Goal: Information Seeking & Learning: Learn about a topic

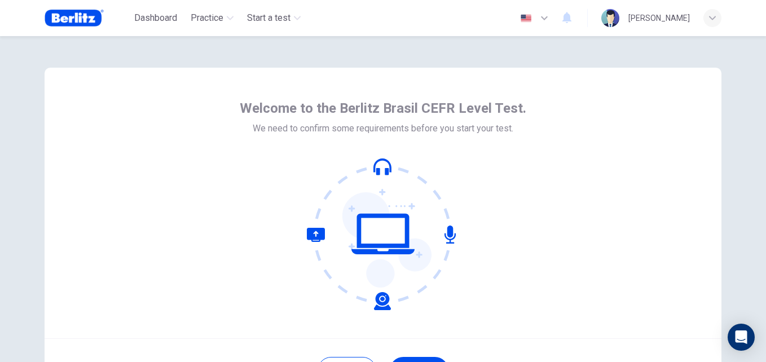
scroll to position [108, 0]
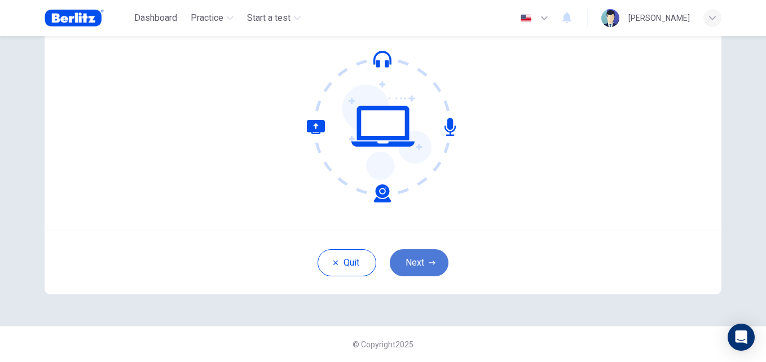
click at [425, 259] on button "Next" at bounding box center [419, 262] width 59 height 27
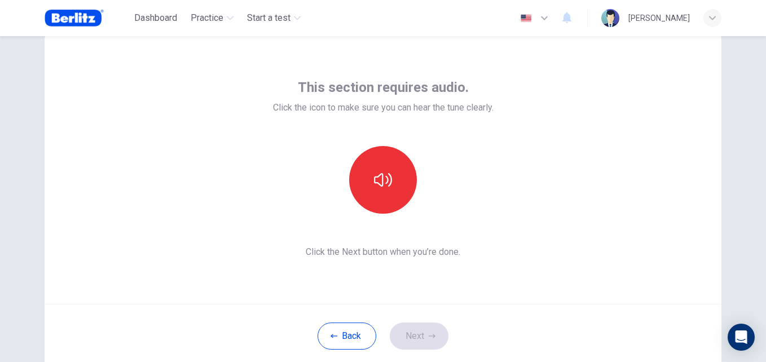
scroll to position [27, 0]
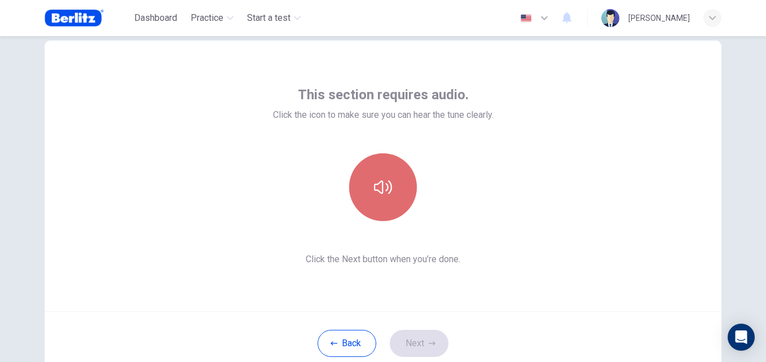
click at [383, 178] on icon "button" at bounding box center [383, 187] width 18 height 18
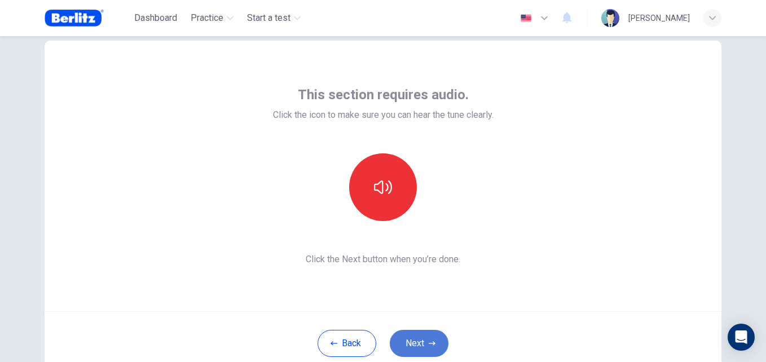
click at [414, 335] on button "Next" at bounding box center [419, 343] width 59 height 27
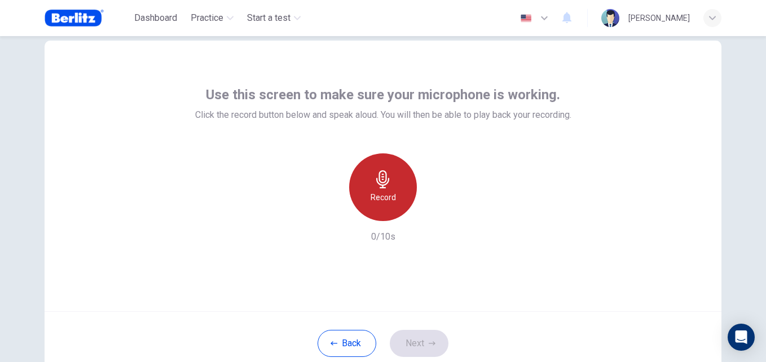
click at [394, 175] on div "Record" at bounding box center [383, 187] width 68 height 68
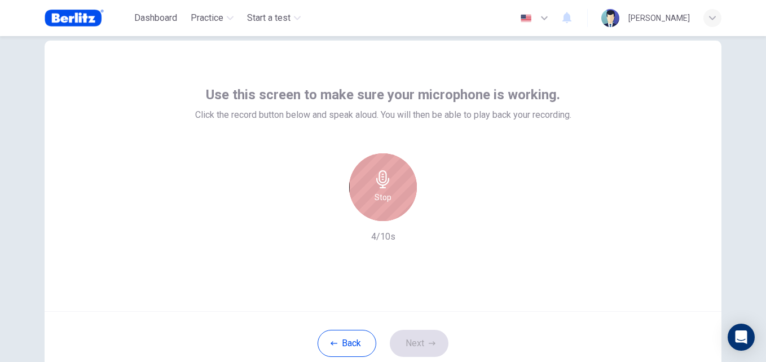
click at [394, 175] on div "Stop" at bounding box center [383, 187] width 68 height 68
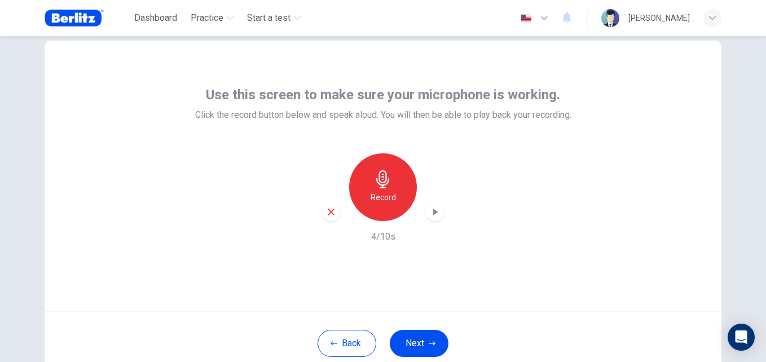
click at [433, 213] on icon "button" at bounding box center [435, 212] width 5 height 7
click at [433, 213] on icon "button" at bounding box center [434, 211] width 11 height 11
click at [420, 341] on button "Next" at bounding box center [419, 343] width 59 height 27
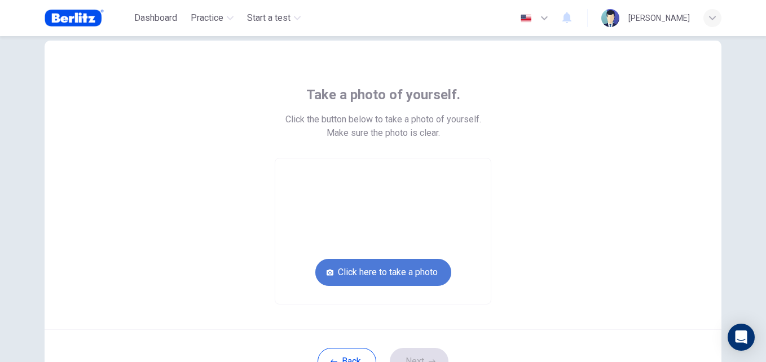
click at [380, 267] on button "Click here to take a photo" at bounding box center [383, 272] width 136 height 27
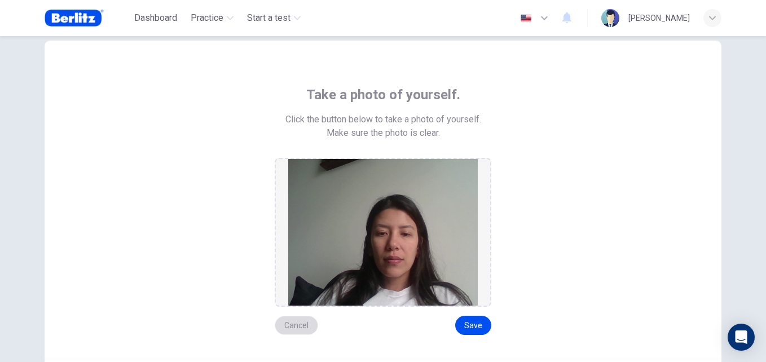
click at [300, 323] on button "Cancel" at bounding box center [296, 325] width 43 height 19
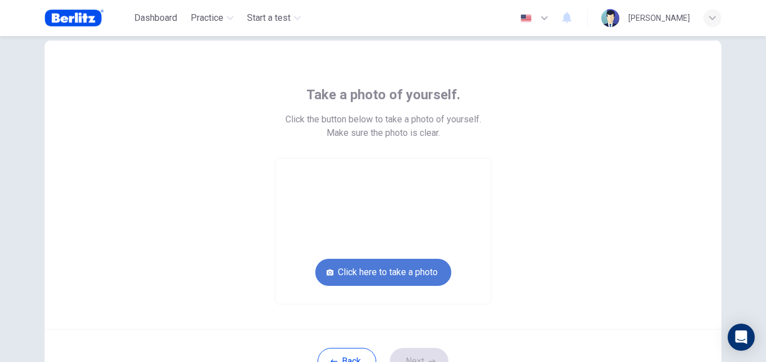
click at [375, 270] on button "Click here to take a photo" at bounding box center [383, 272] width 136 height 27
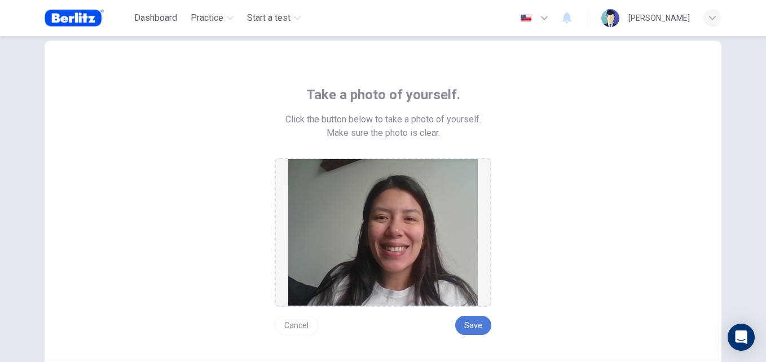
click at [467, 323] on button "Save" at bounding box center [473, 325] width 36 height 19
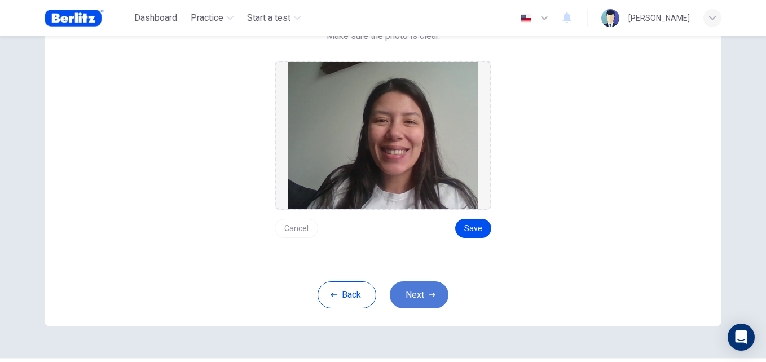
click at [425, 291] on button "Next" at bounding box center [419, 295] width 59 height 27
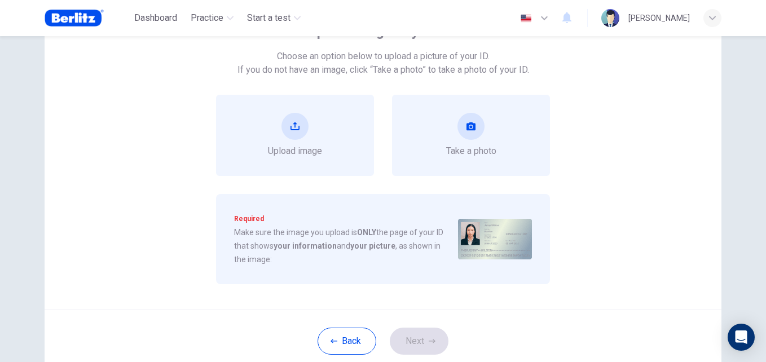
scroll to position [90, 0]
click at [467, 130] on icon "take photo" at bounding box center [471, 127] width 9 height 8
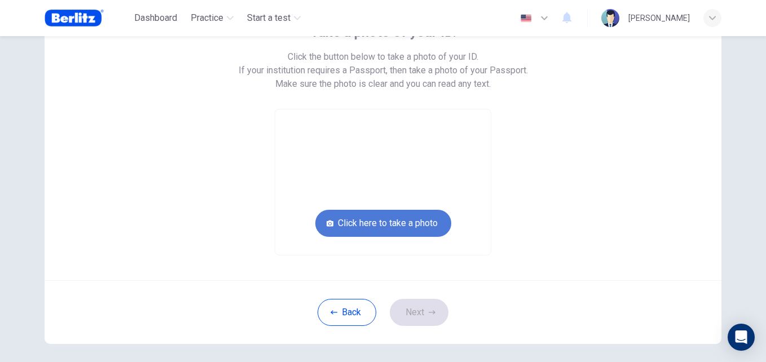
click at [411, 219] on button "Click here to take a photo" at bounding box center [383, 223] width 136 height 27
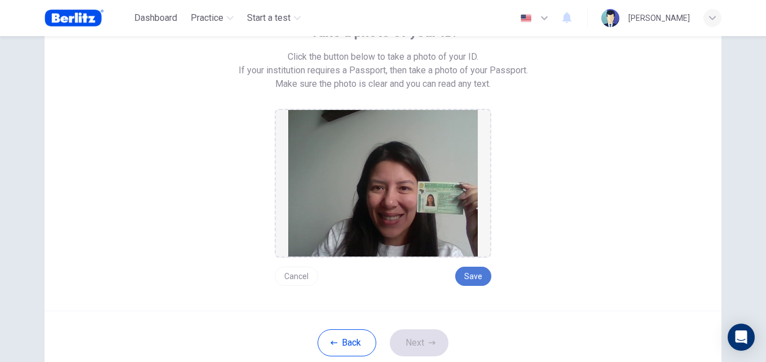
click at [467, 282] on button "Save" at bounding box center [473, 276] width 36 height 19
click at [424, 338] on button "Next" at bounding box center [419, 342] width 59 height 27
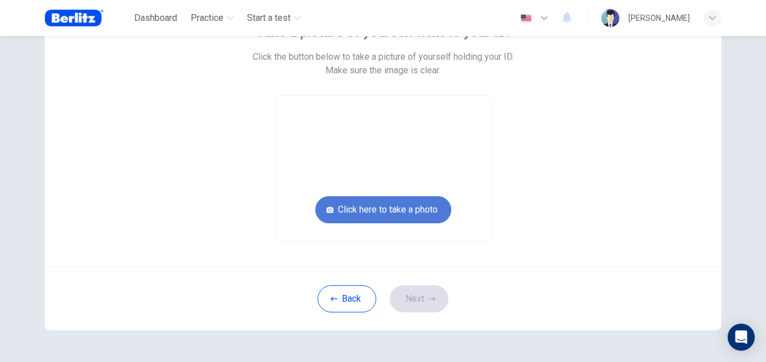
click at [379, 203] on button "Click here to take a photo" at bounding box center [383, 209] width 136 height 27
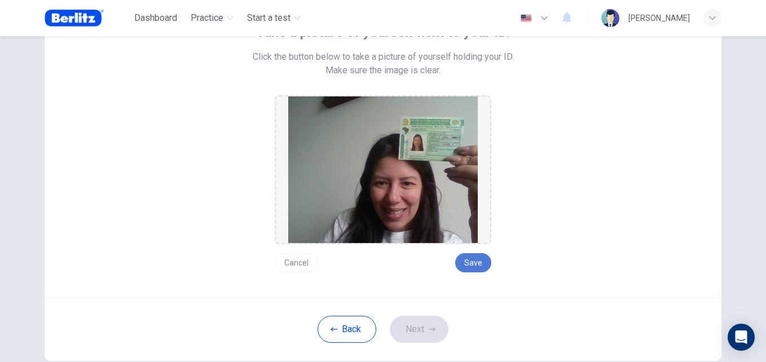
click at [463, 271] on button "Save" at bounding box center [473, 262] width 36 height 19
click at [411, 340] on button "Next" at bounding box center [419, 329] width 59 height 27
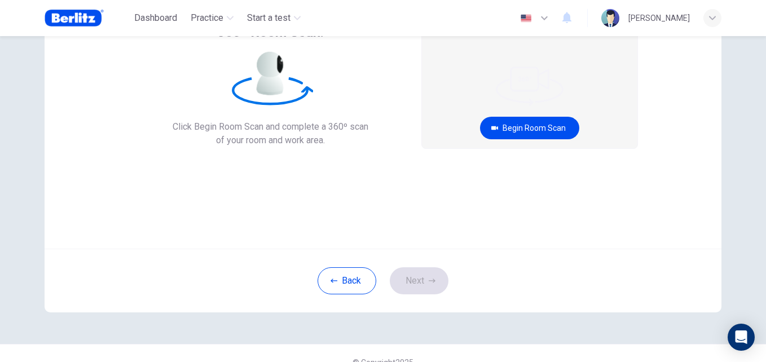
scroll to position [0, 0]
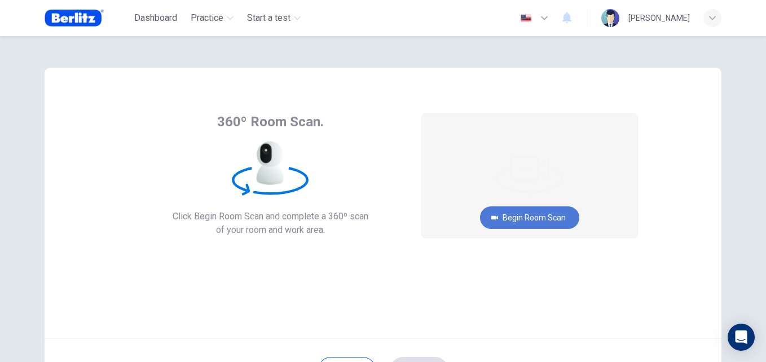
click at [503, 222] on button "Begin Room Scan" at bounding box center [529, 217] width 99 height 23
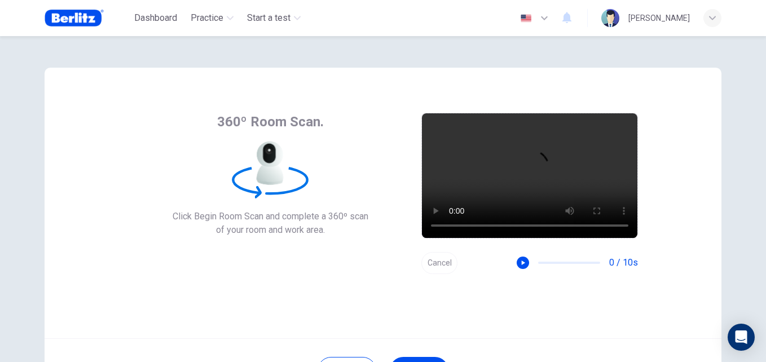
scroll to position [60, 0]
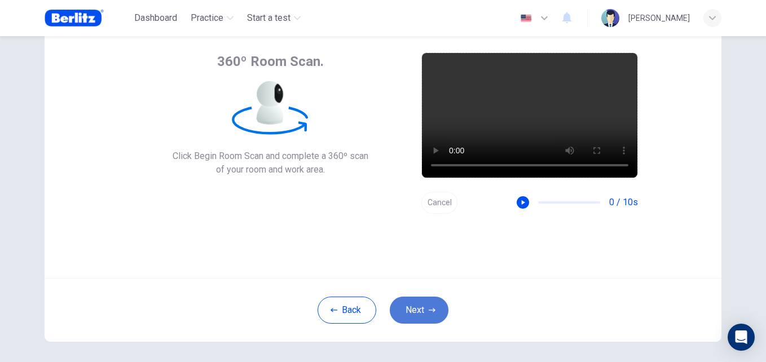
click at [417, 311] on button "Next" at bounding box center [419, 310] width 59 height 27
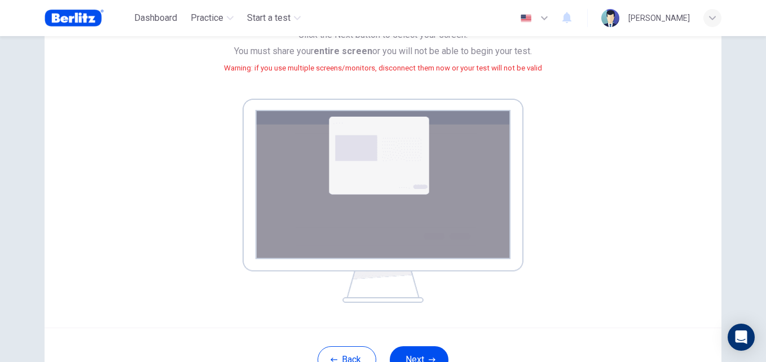
click at [427, 269] on img at bounding box center [383, 201] width 281 height 204
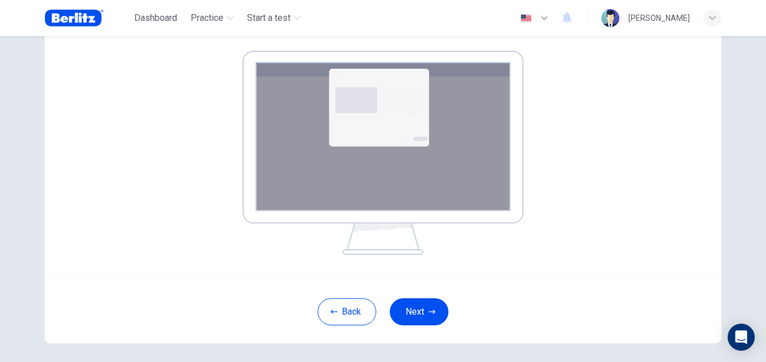
scroll to position [177, 0]
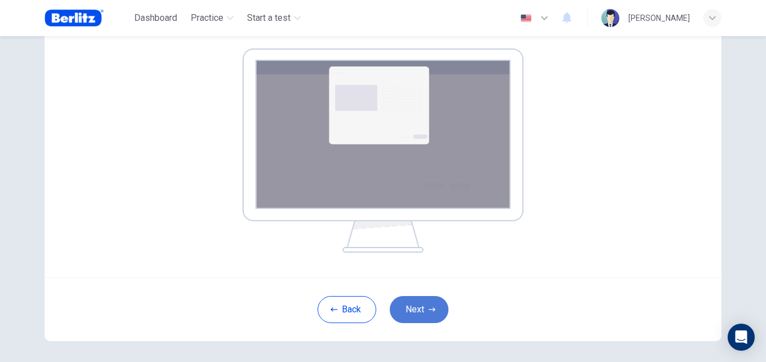
click at [424, 309] on button "Next" at bounding box center [419, 309] width 59 height 27
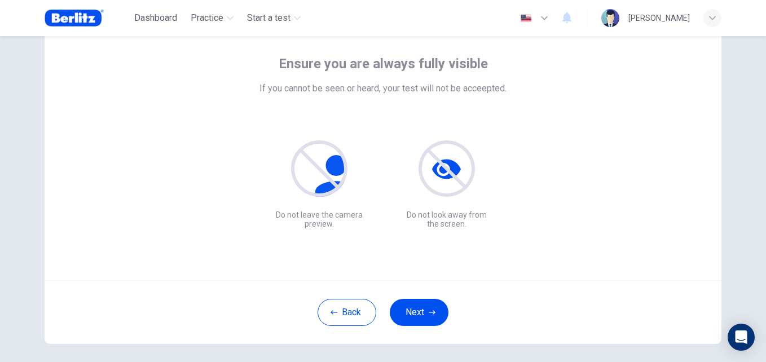
scroll to position [108, 0]
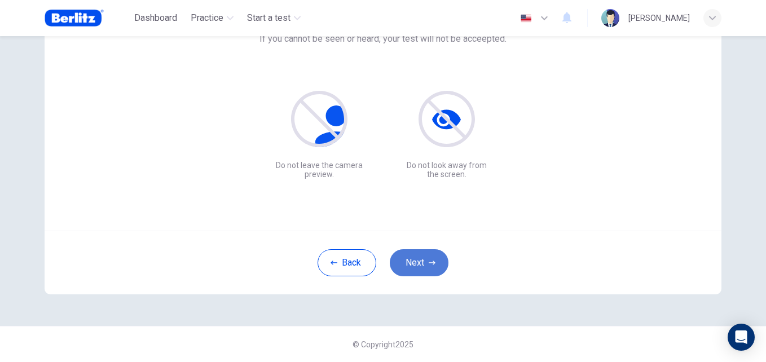
click at [422, 261] on button "Next" at bounding box center [419, 262] width 59 height 27
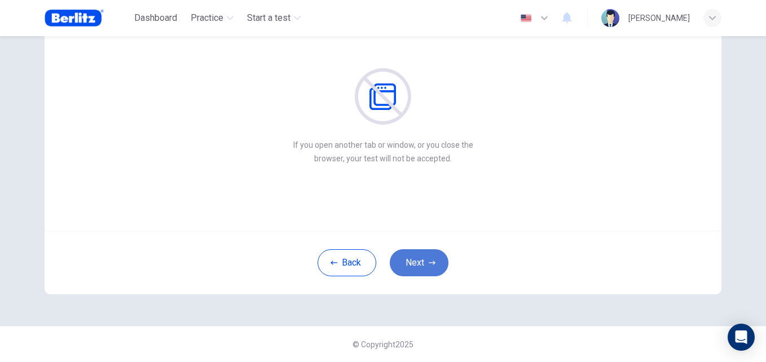
click at [422, 261] on button "Next" at bounding box center [419, 262] width 59 height 27
click at [412, 252] on button "Next" at bounding box center [419, 262] width 59 height 27
click at [412, 263] on button "Next" at bounding box center [419, 262] width 59 height 27
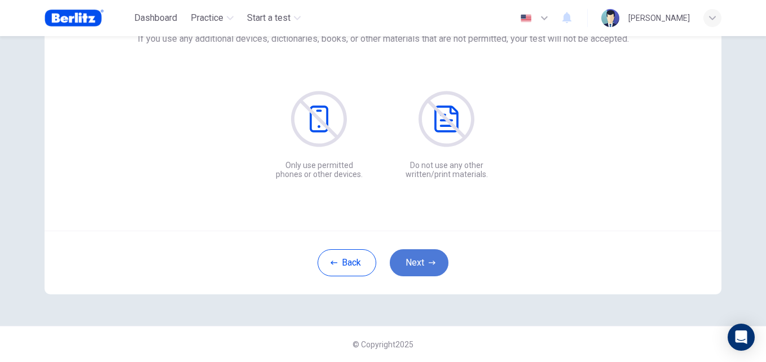
click at [423, 253] on button "Next" at bounding box center [419, 262] width 59 height 27
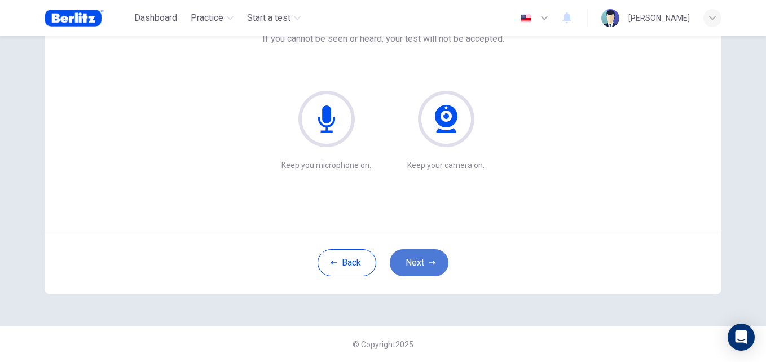
click at [420, 261] on button "Next" at bounding box center [419, 262] width 59 height 27
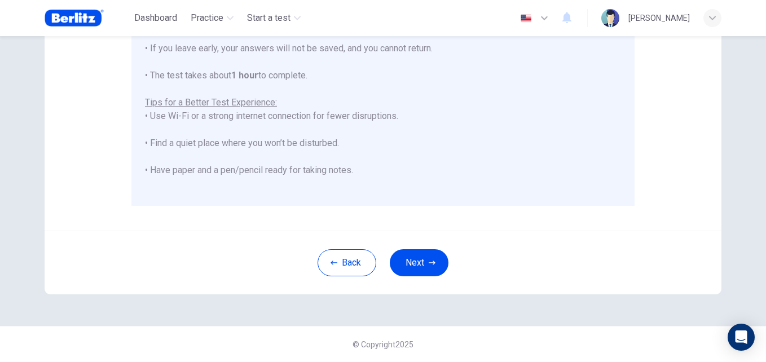
scroll to position [32, 0]
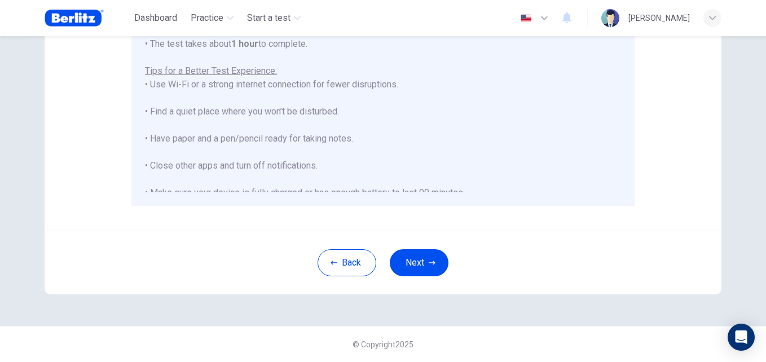
click at [418, 165] on div "****IMPORTANT: You cannot change the language during the test.**** Please choos…" at bounding box center [383, 64] width 476 height 406
click at [418, 275] on button "Next" at bounding box center [419, 262] width 59 height 27
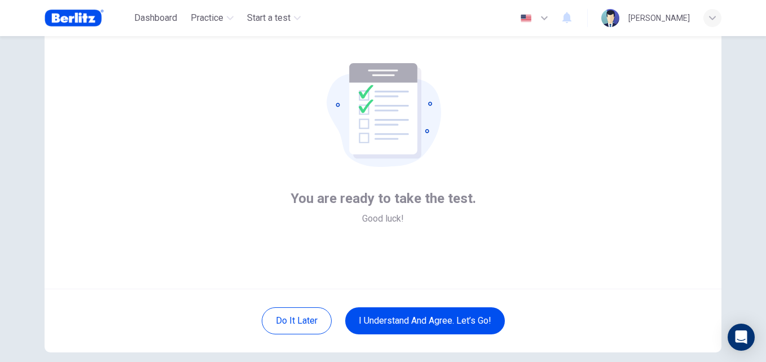
scroll to position [108, 0]
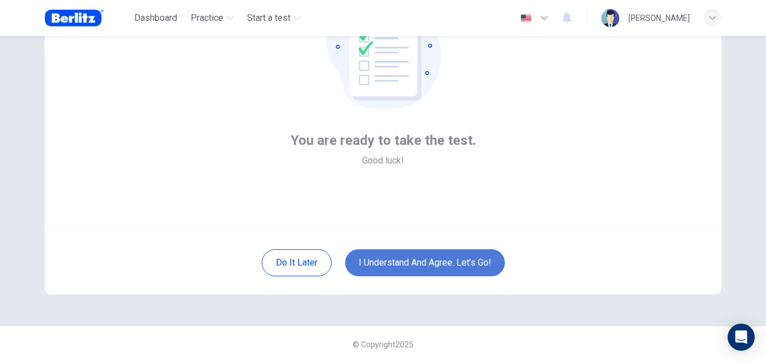
click at [425, 261] on button "I understand and agree. Let’s go!" at bounding box center [425, 262] width 160 height 27
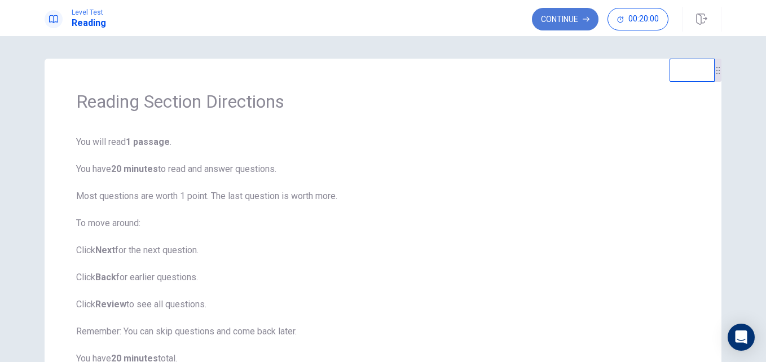
click at [569, 19] on button "Continue" at bounding box center [565, 19] width 67 height 23
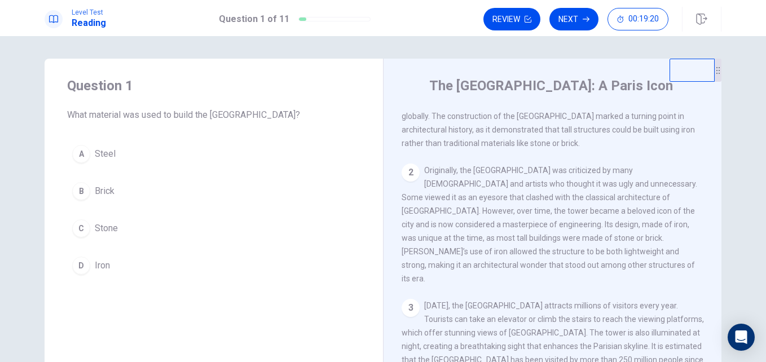
scroll to position [67, 0]
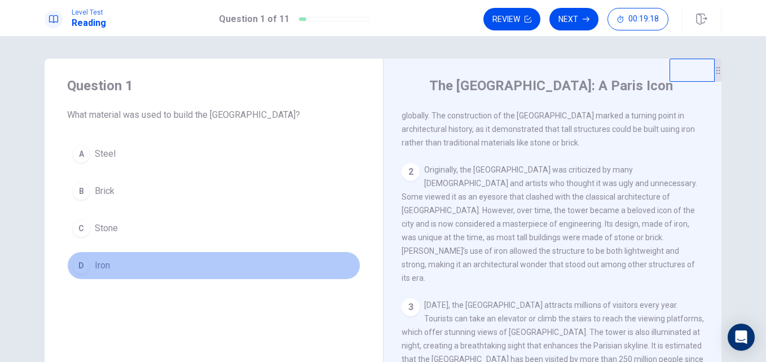
click at [97, 262] on span "Iron" at bounding box center [102, 266] width 15 height 14
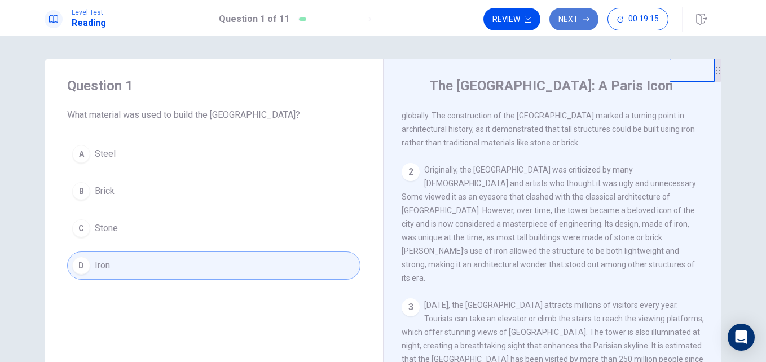
click at [573, 17] on button "Next" at bounding box center [573, 19] width 49 height 23
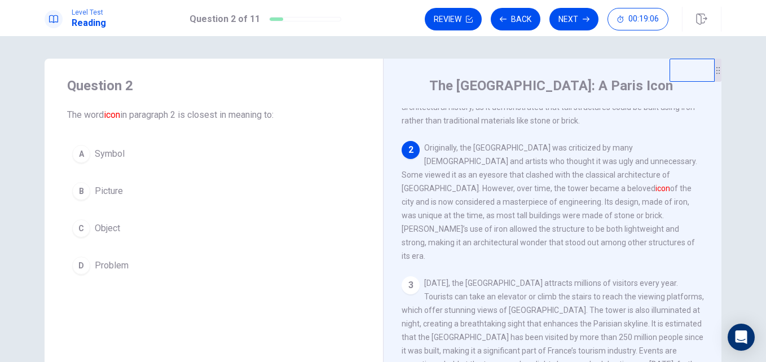
scroll to position [89, 0]
click at [90, 150] on button "A Symbol" at bounding box center [213, 154] width 293 height 28
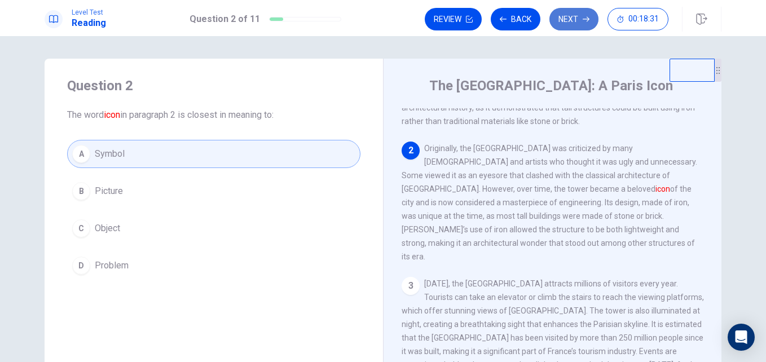
click at [571, 14] on button "Next" at bounding box center [573, 19] width 49 height 23
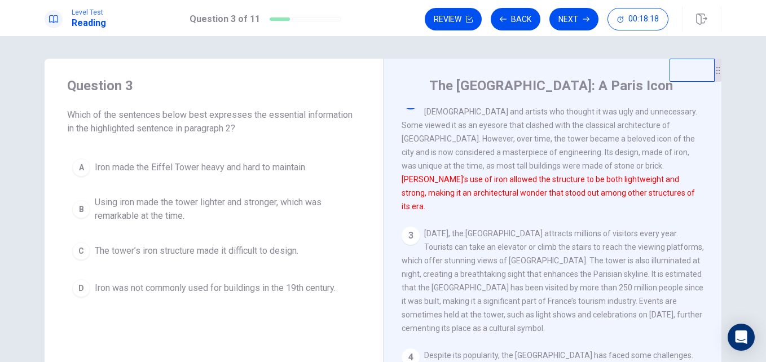
scroll to position [139, 0]
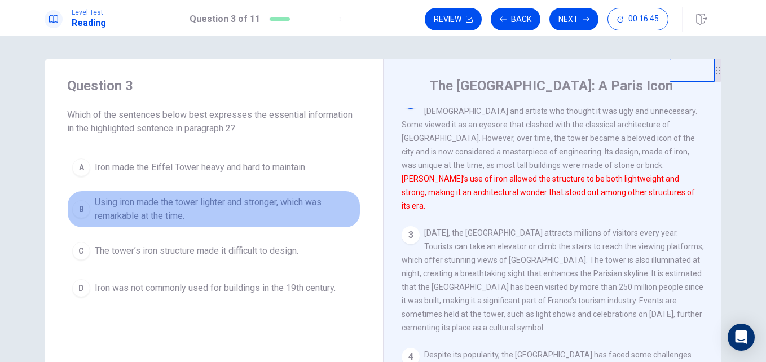
click at [84, 209] on div "B" at bounding box center [81, 209] width 18 height 18
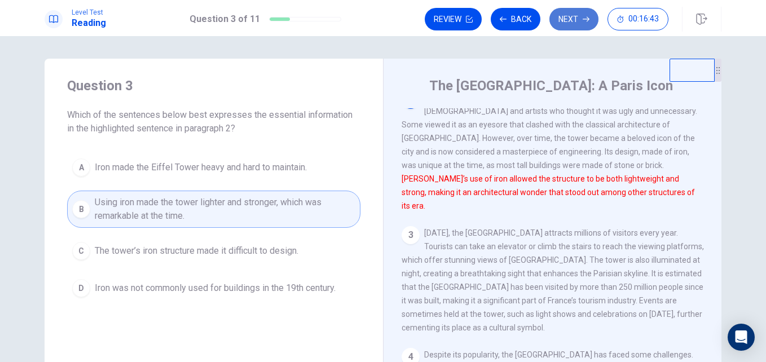
click at [564, 17] on button "Next" at bounding box center [573, 19] width 49 height 23
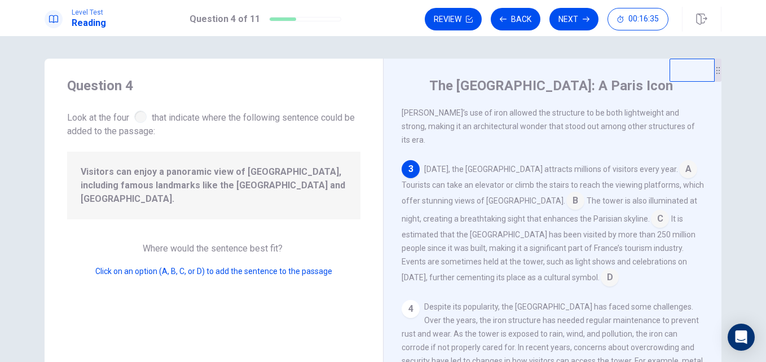
scroll to position [209, 0]
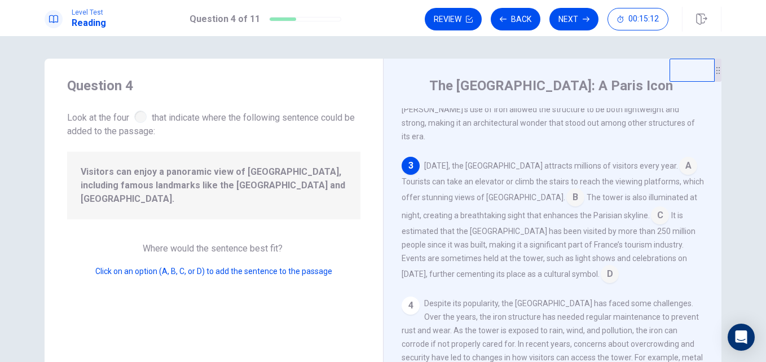
click at [566, 190] on input at bounding box center [575, 199] width 18 height 18
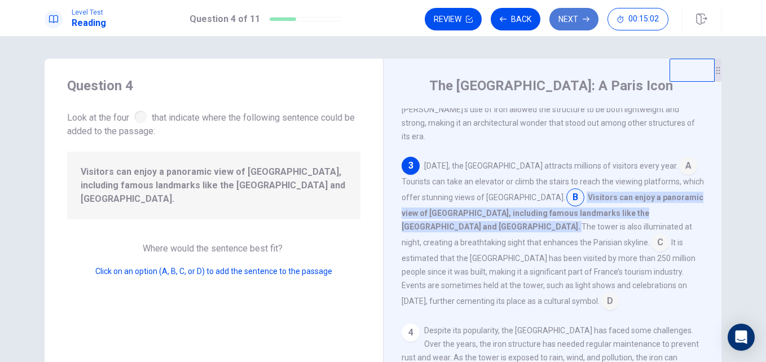
click at [583, 15] on button "Next" at bounding box center [573, 19] width 49 height 23
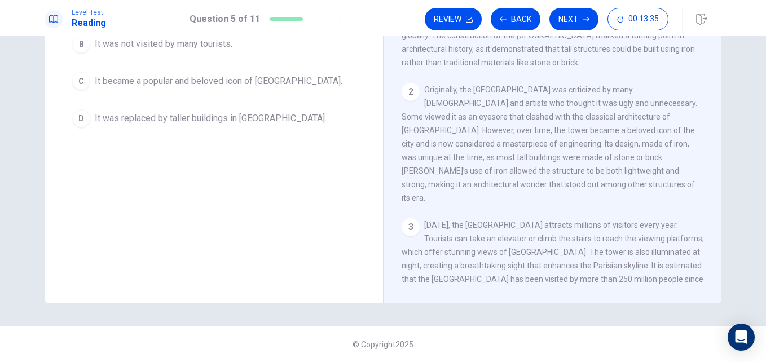
scroll to position [0, 0]
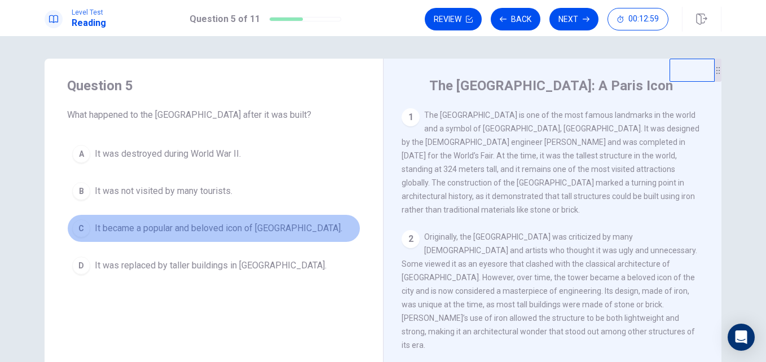
click at [73, 227] on div "C" at bounding box center [81, 228] width 18 height 18
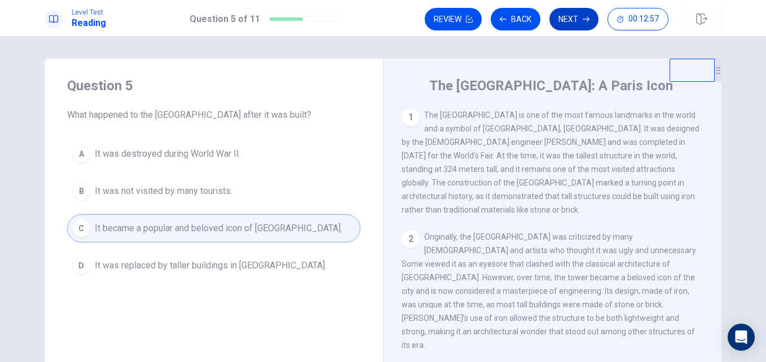
click at [592, 10] on button "Next" at bounding box center [573, 19] width 49 height 23
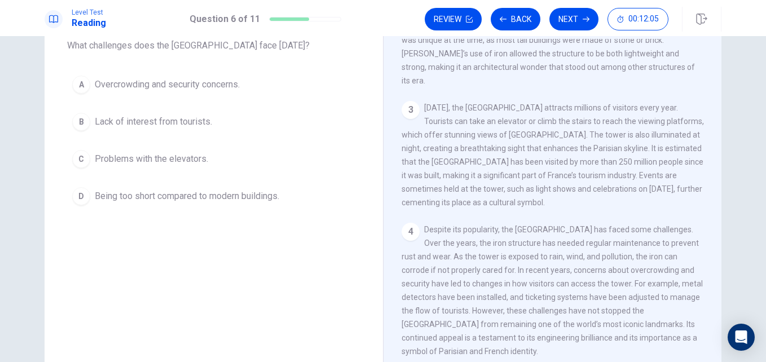
scroll to position [69, 0]
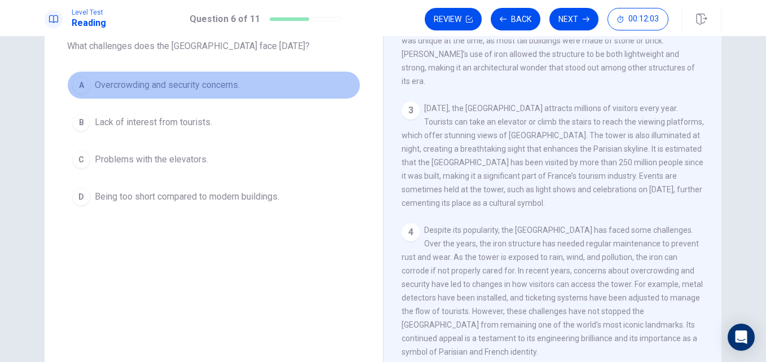
click at [74, 78] on div "A" at bounding box center [81, 85] width 18 height 18
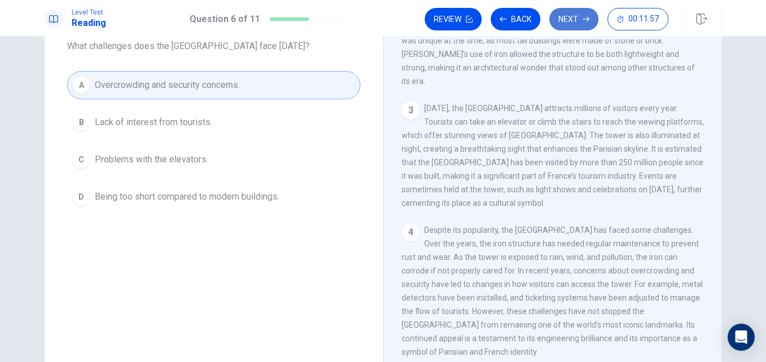
click at [572, 8] on button "Next" at bounding box center [573, 19] width 49 height 23
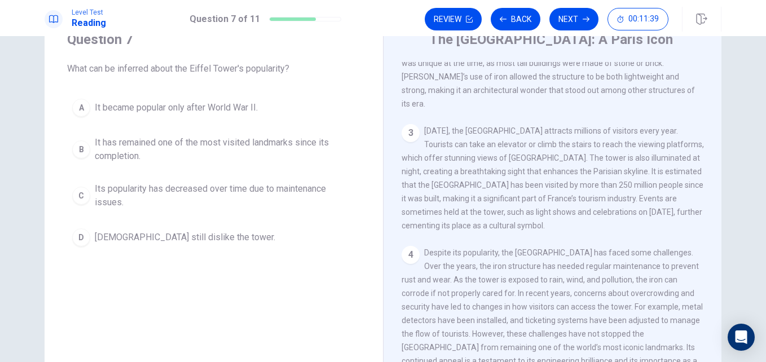
scroll to position [46, 0]
click at [495, 266] on span "Despite its popularity, the [GEOGRAPHIC_DATA] has faced some challenges. Over t…" at bounding box center [552, 314] width 301 height 131
click at [496, 276] on div "4 Despite its popularity, the Eiffel Tower has faced some challenges. Over the …" at bounding box center [553, 314] width 302 height 135
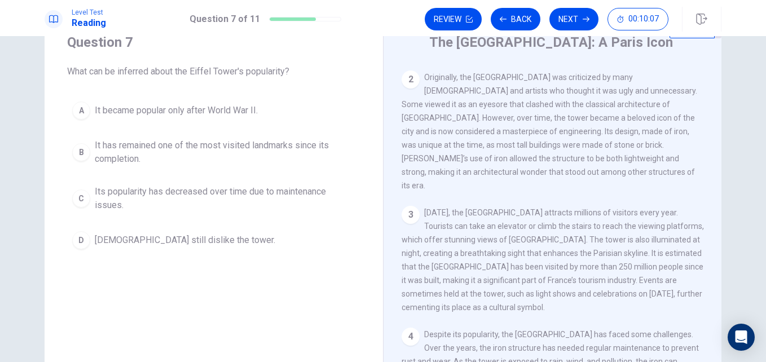
scroll to position [117, 0]
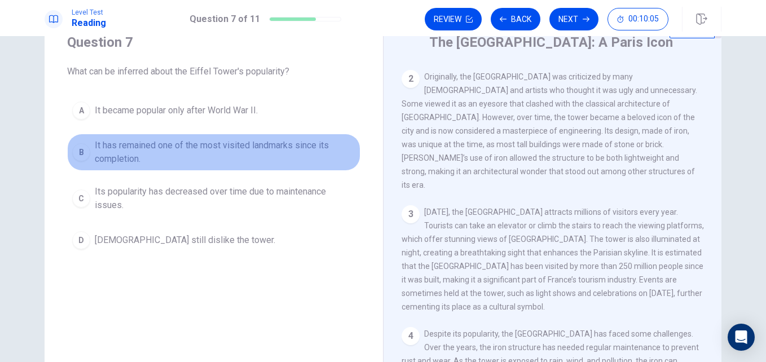
click at [83, 148] on div "B" at bounding box center [81, 152] width 18 height 18
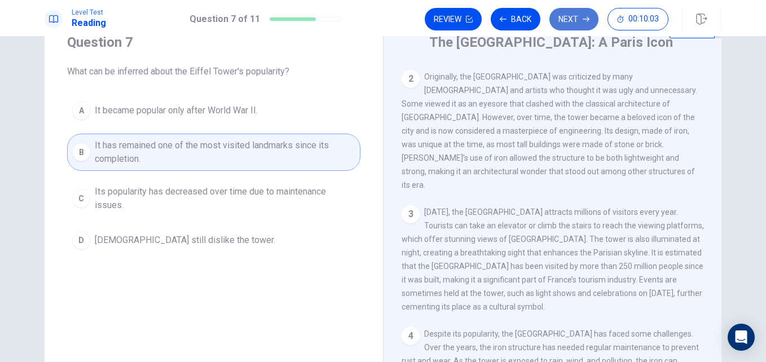
click at [579, 21] on button "Next" at bounding box center [573, 19] width 49 height 23
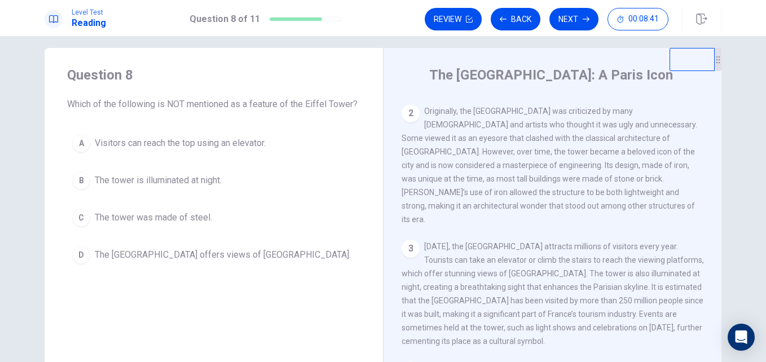
scroll to position [195, 0]
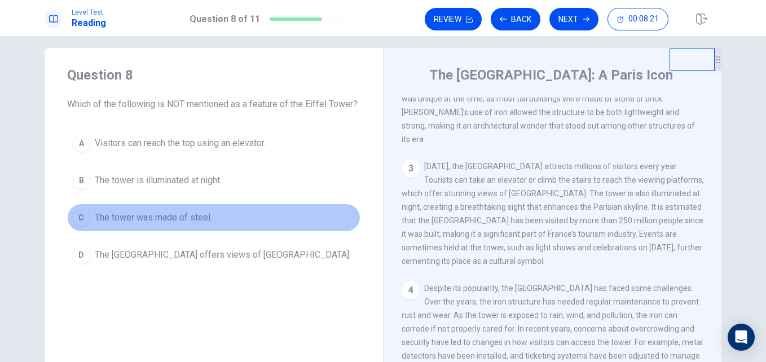
click at [95, 218] on span "The tower was made of steel." at bounding box center [153, 218] width 117 height 14
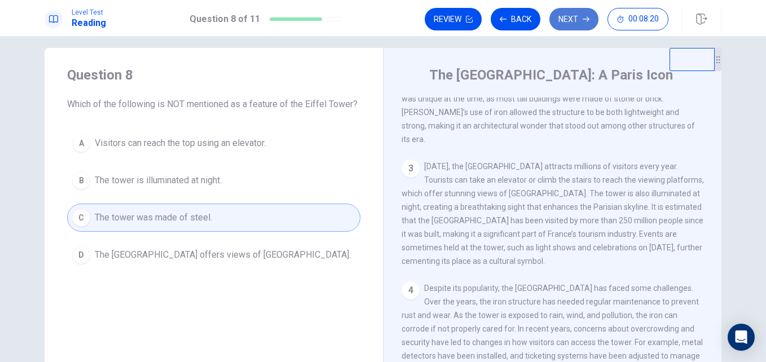
click at [587, 20] on icon "button" at bounding box center [586, 19] width 7 height 7
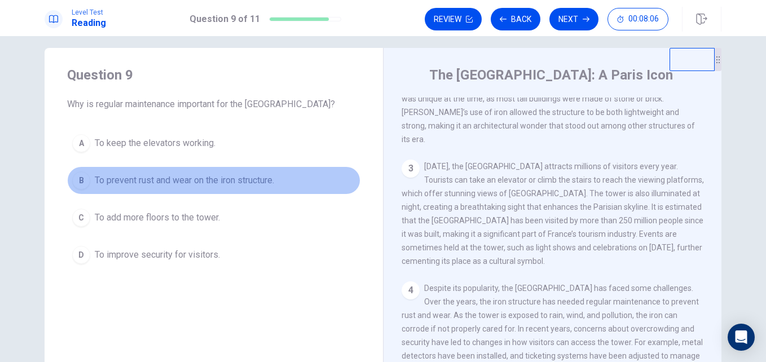
click at [95, 179] on span "To prevent rust and wear on the iron structure." at bounding box center [184, 181] width 179 height 14
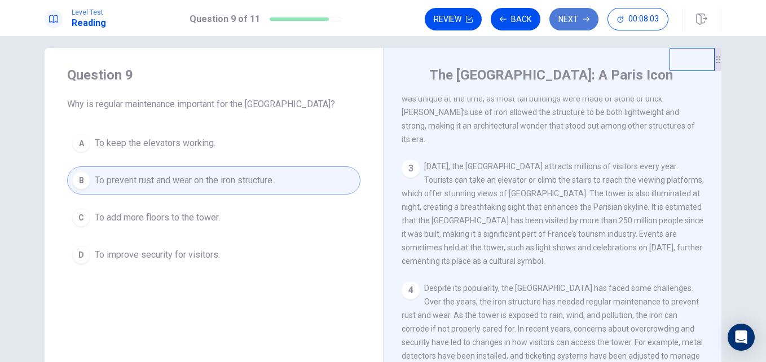
click at [573, 24] on button "Next" at bounding box center [573, 19] width 49 height 23
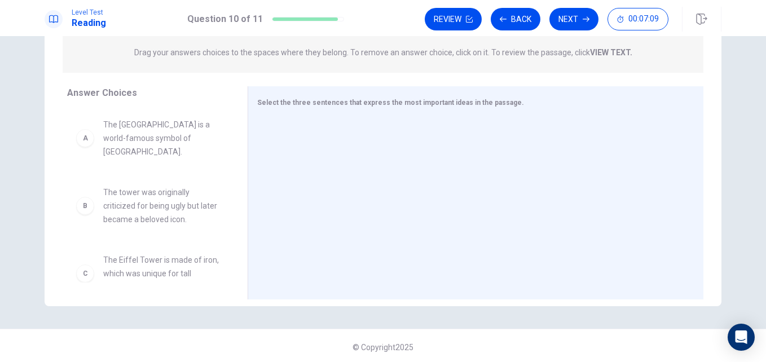
scroll to position [147, 0]
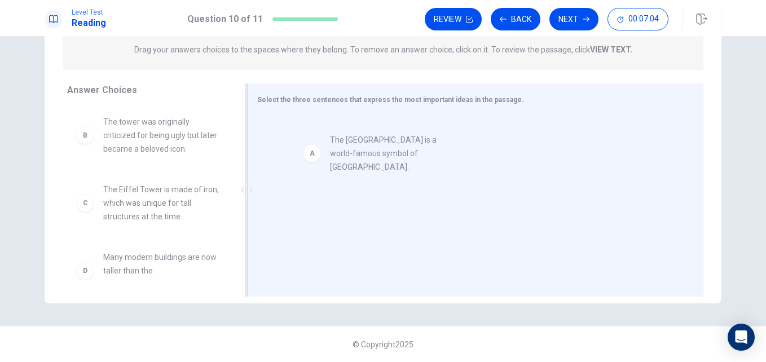
drag, startPoint x: 134, startPoint y: 122, endPoint x: 369, endPoint y: 139, distance: 235.3
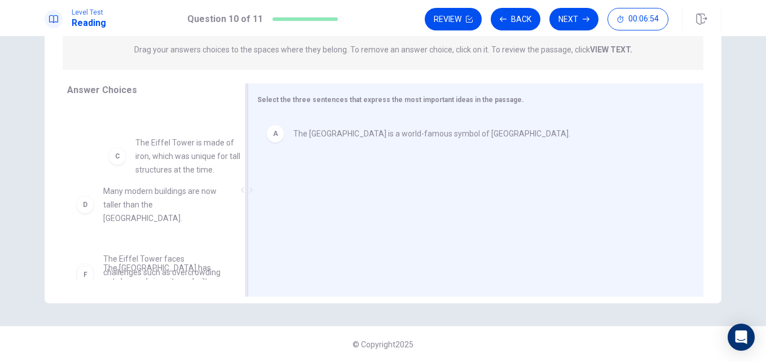
scroll to position [56, 0]
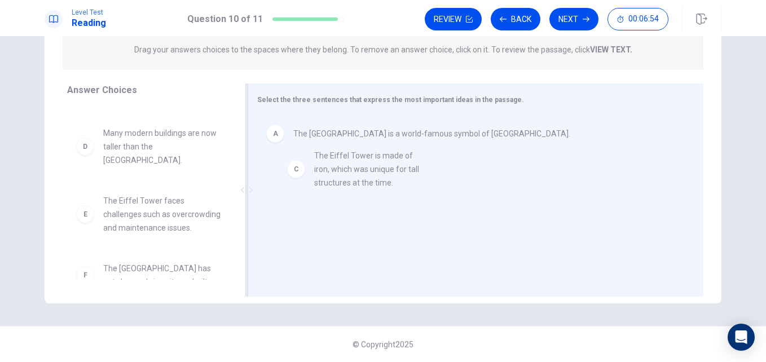
drag, startPoint x: 159, startPoint y: 145, endPoint x: 379, endPoint y: 170, distance: 220.9
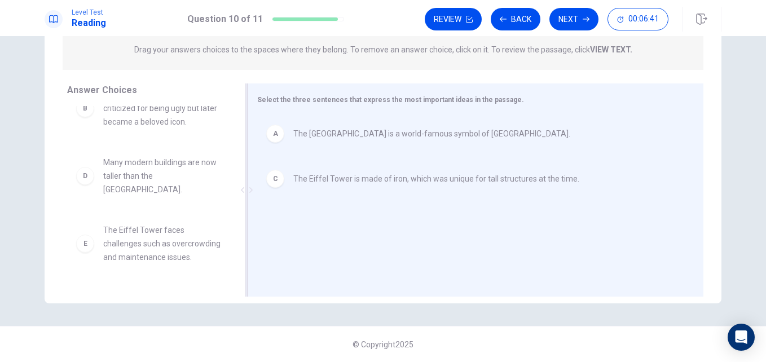
scroll to position [29, 0]
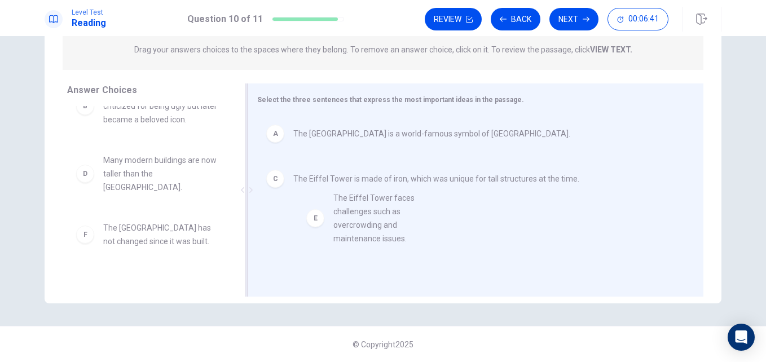
drag, startPoint x: 165, startPoint y: 238, endPoint x: 408, endPoint y: 227, distance: 244.0
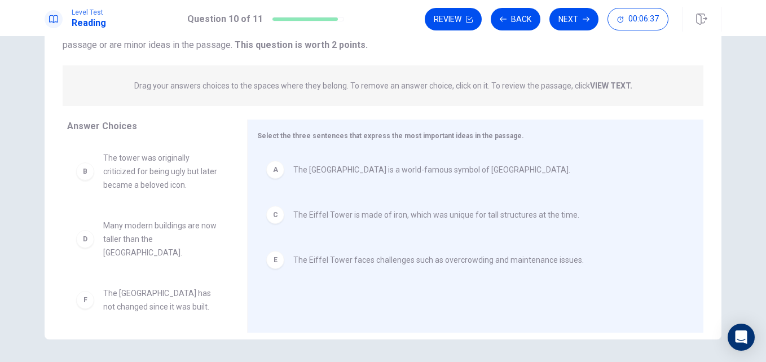
scroll to position [112, 0]
click at [572, 12] on button "Next" at bounding box center [573, 19] width 49 height 23
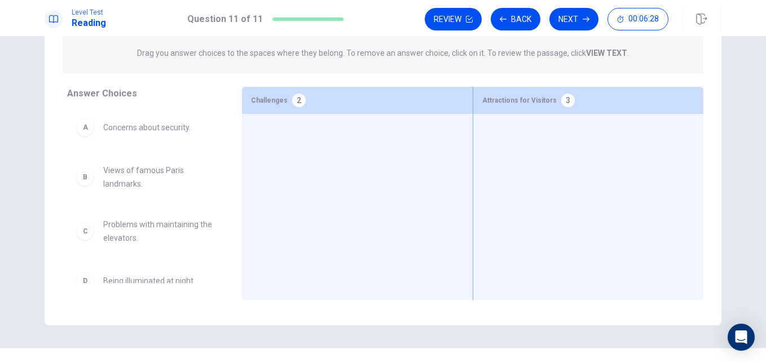
scroll to position [126, 0]
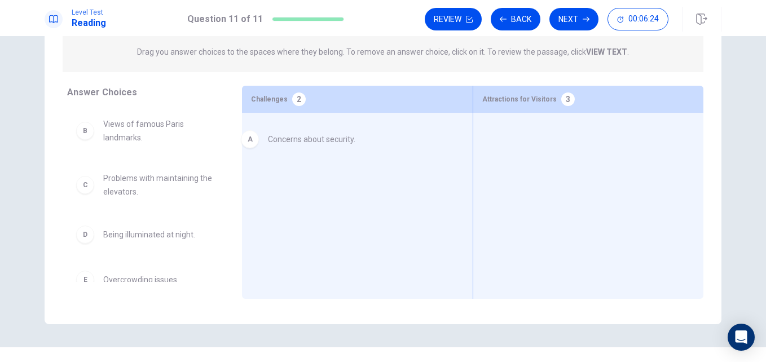
drag, startPoint x: 157, startPoint y: 128, endPoint x: 328, endPoint y: 140, distance: 171.4
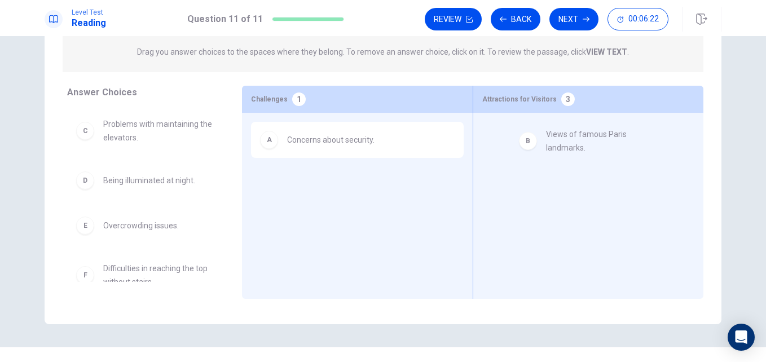
drag, startPoint x: 137, startPoint y: 130, endPoint x: 587, endPoint y: 140, distance: 449.8
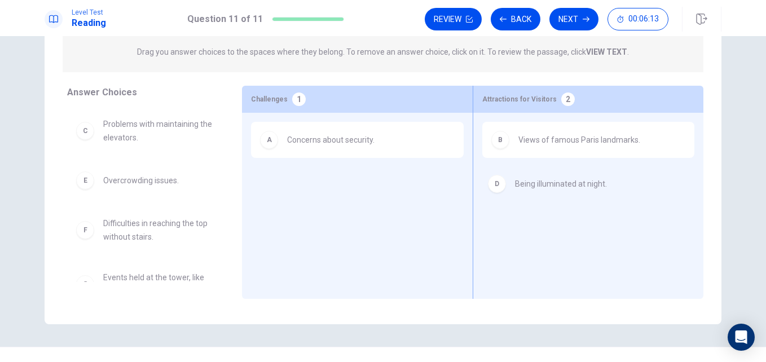
drag, startPoint x: 158, startPoint y: 187, endPoint x: 578, endPoint y: 190, distance: 419.8
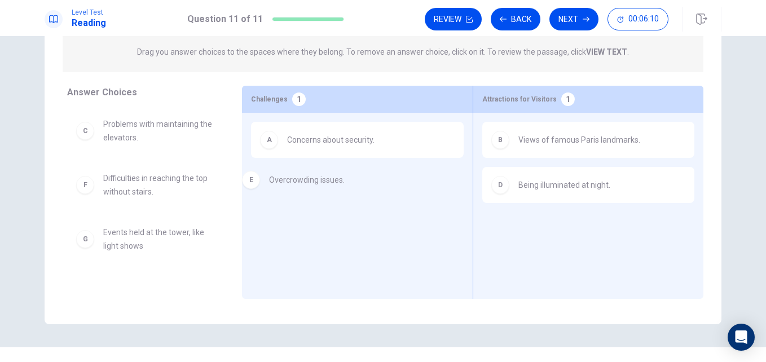
drag, startPoint x: 162, startPoint y: 182, endPoint x: 356, endPoint y: 183, distance: 194.1
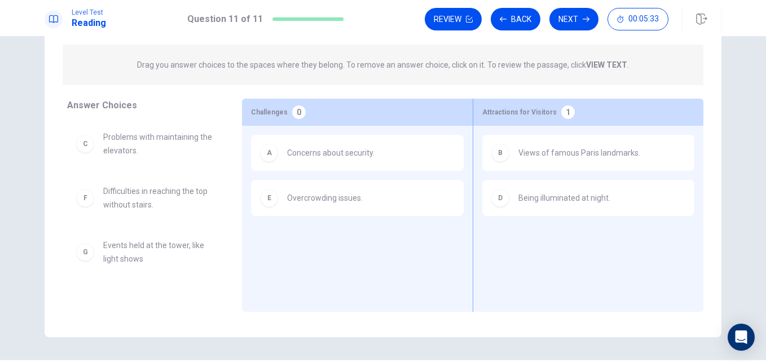
scroll to position [114, 0]
drag, startPoint x: 172, startPoint y: 145, endPoint x: 368, endPoint y: 257, distance: 225.4
drag, startPoint x: 168, startPoint y: 142, endPoint x: 382, endPoint y: 260, distance: 244.2
click at [584, 17] on icon "button" at bounding box center [586, 19] width 7 height 7
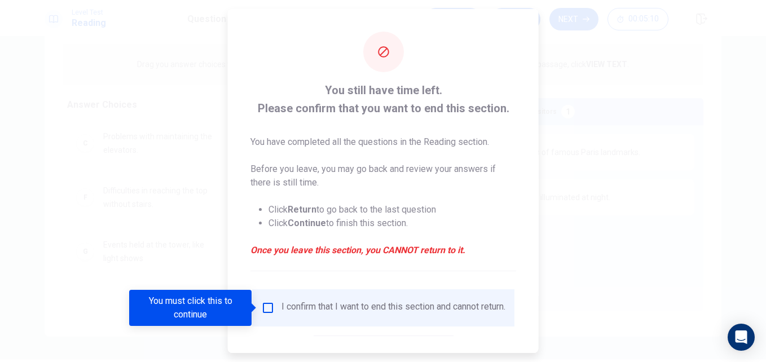
scroll to position [59, 0]
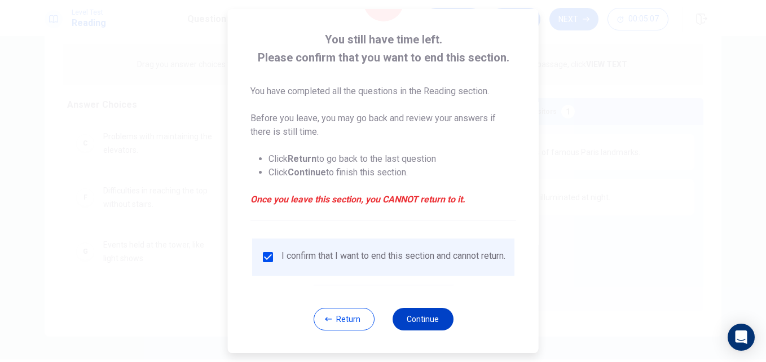
click at [424, 313] on button "Continue" at bounding box center [422, 319] width 61 height 23
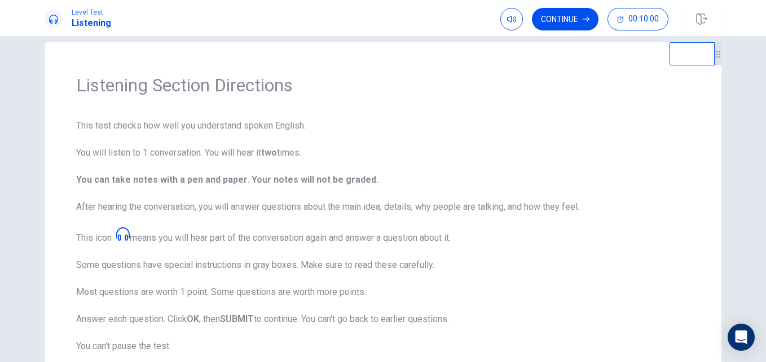
scroll to position [0, 0]
